Goal: Task Accomplishment & Management: Manage account settings

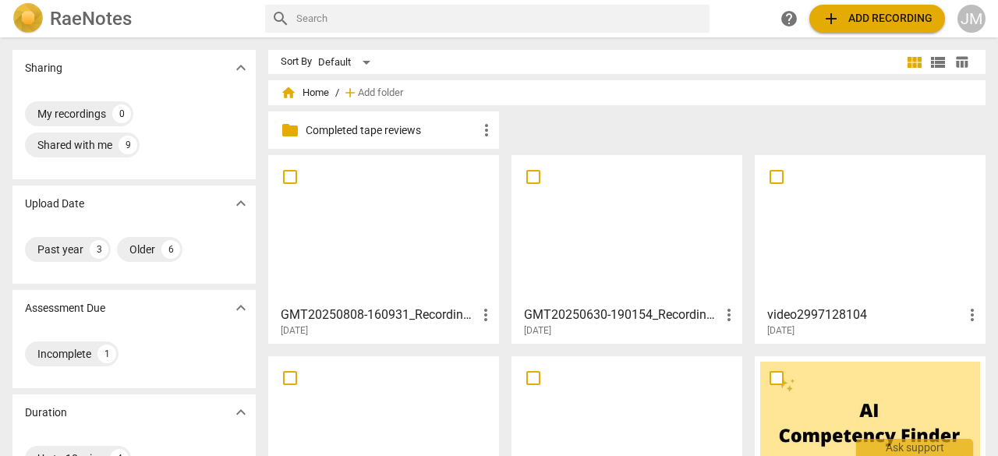
click at [970, 16] on div "JM" at bounding box center [971, 19] width 28 height 28
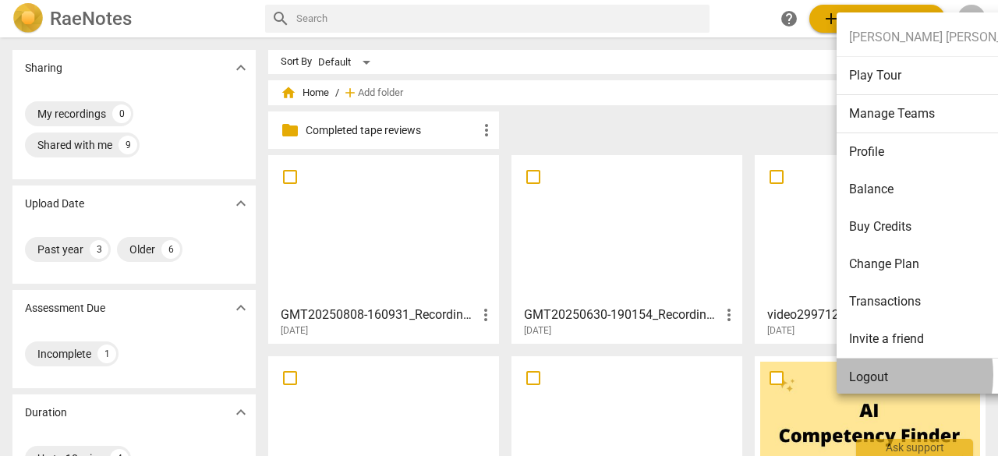
click at [869, 374] on li "Logout" at bounding box center [950, 377] width 226 height 37
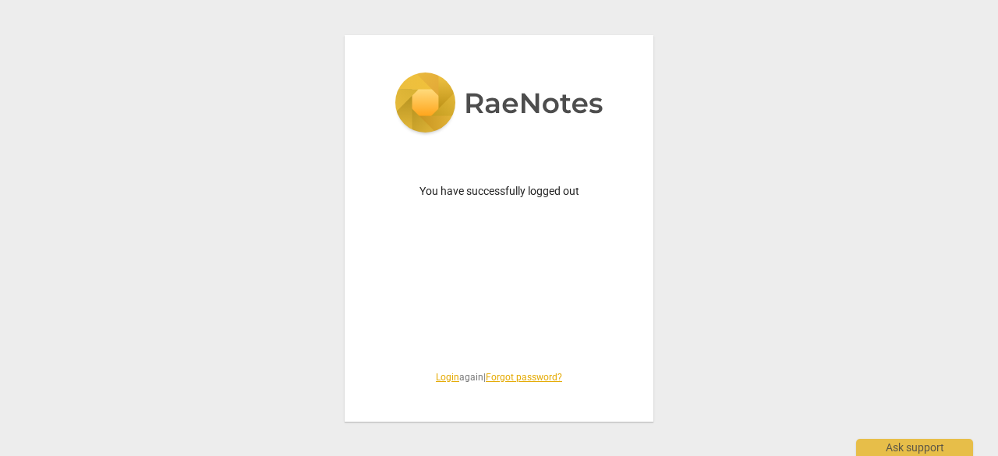
click at [443, 377] on link "Login" at bounding box center [447, 377] width 23 height 11
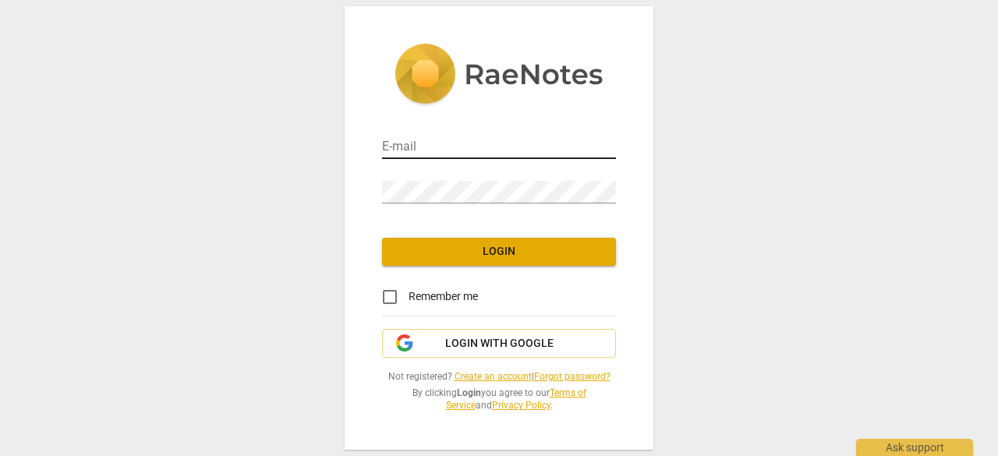
click at [446, 147] on input "email" at bounding box center [499, 147] width 234 height 23
type input "[PERSON_NAME][EMAIL_ADDRESS][DOMAIN_NAME]"
